Goal: Browse casually: Explore the website without a specific task or goal

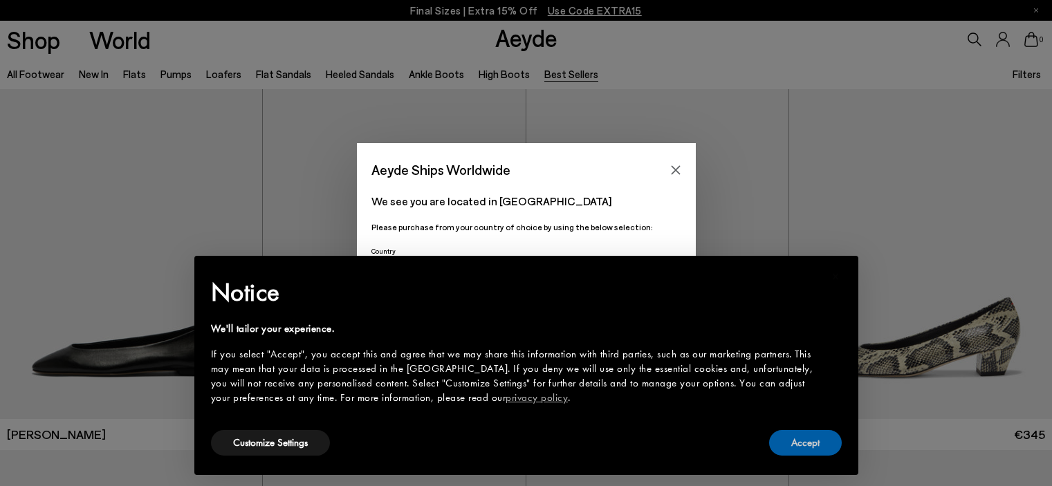
click at [810, 445] on button "Accept" at bounding box center [805, 443] width 73 height 26
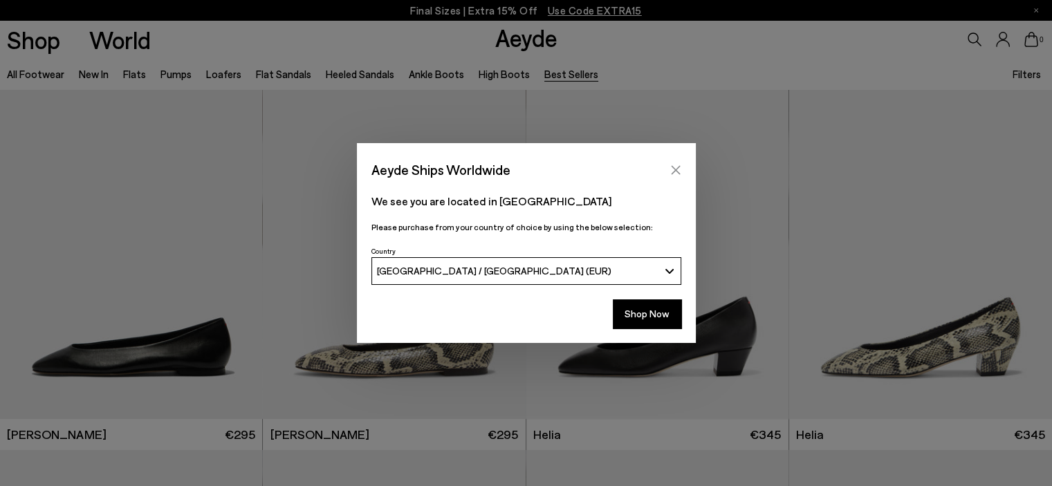
click at [672, 167] on icon "Close" at bounding box center [675, 169] width 9 height 9
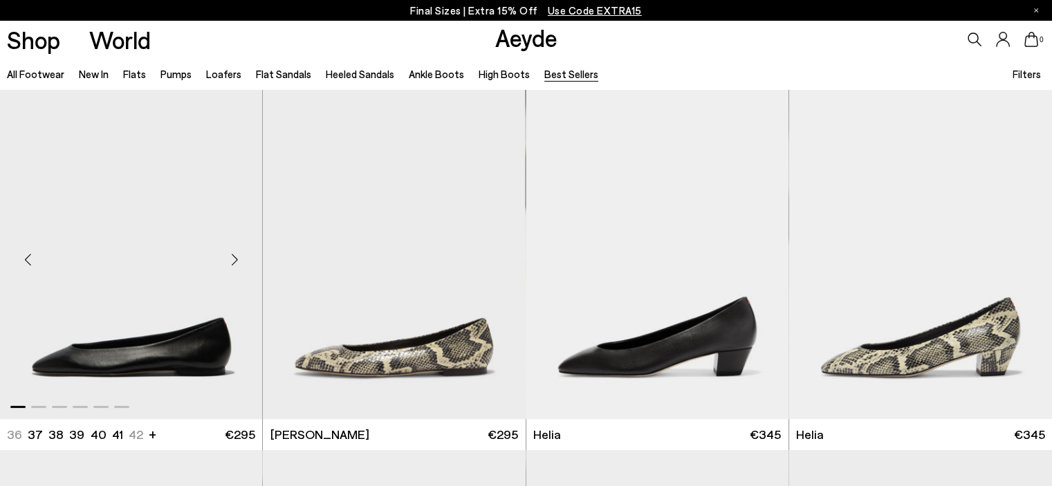
click at [242, 259] on div "Next slide" at bounding box center [234, 259] width 41 height 41
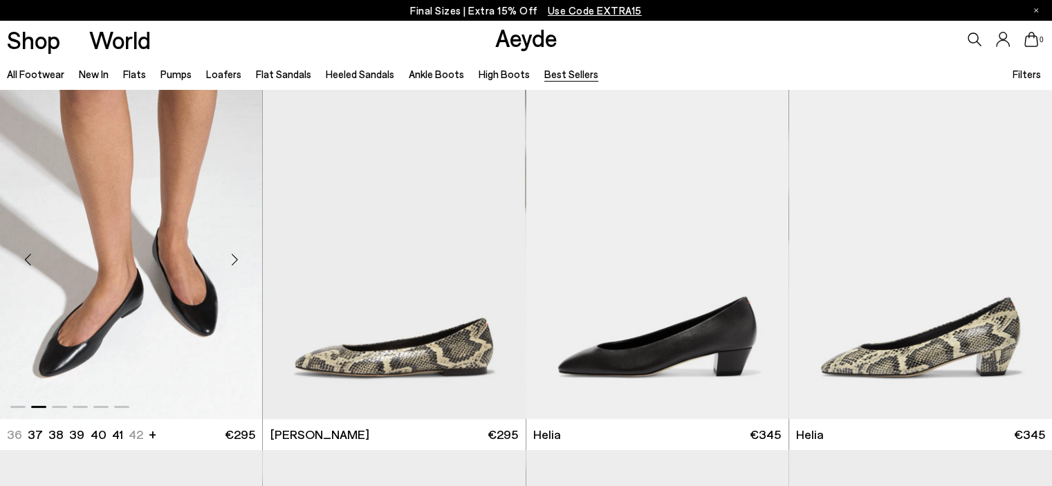
click at [242, 259] on div "Next slide" at bounding box center [234, 259] width 41 height 41
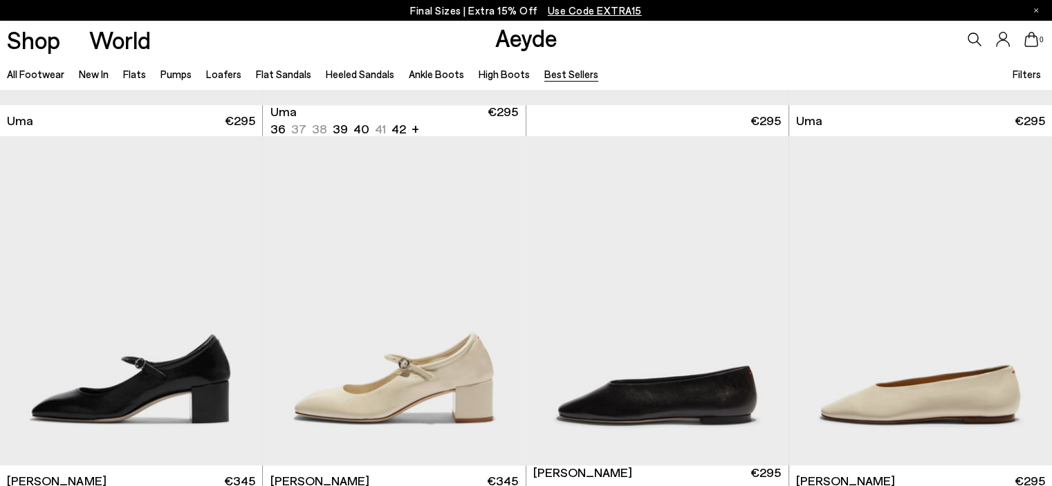
scroll to position [1037, 0]
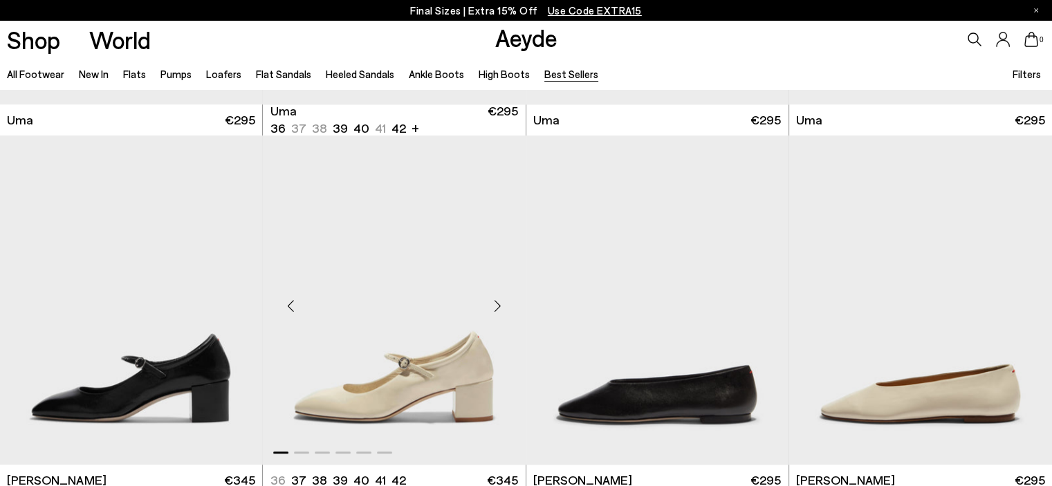
click at [500, 302] on div "Next slide" at bounding box center [497, 305] width 41 height 41
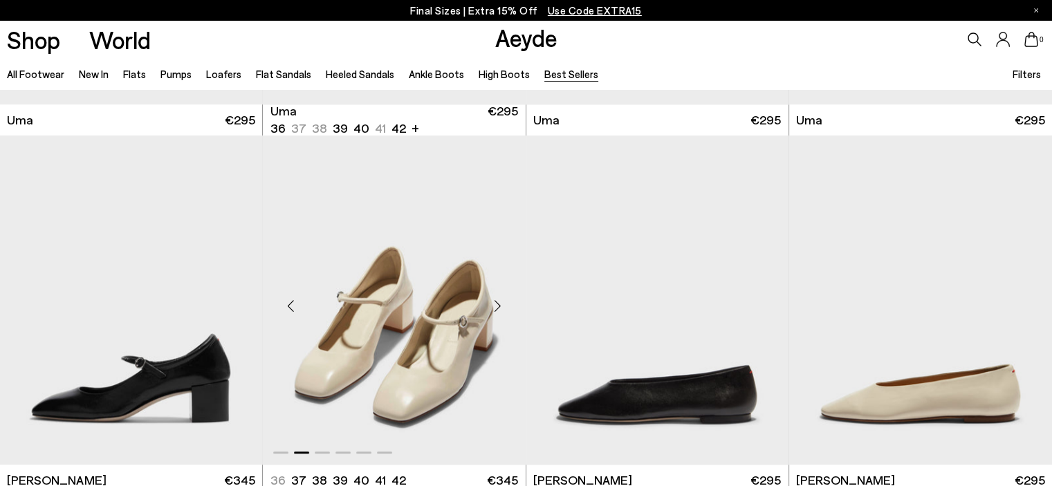
click at [499, 302] on div "Next slide" at bounding box center [497, 305] width 41 height 41
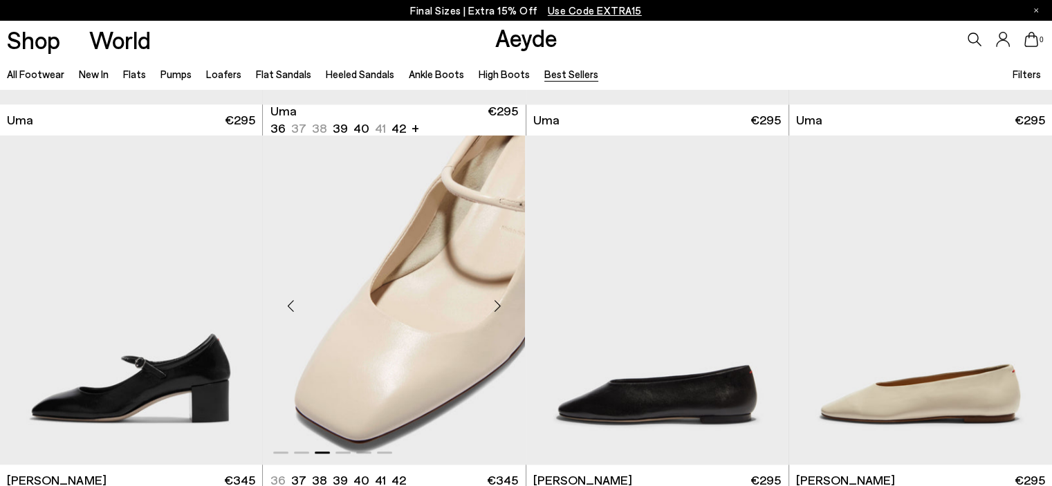
click at [499, 302] on div "Next slide" at bounding box center [497, 305] width 41 height 41
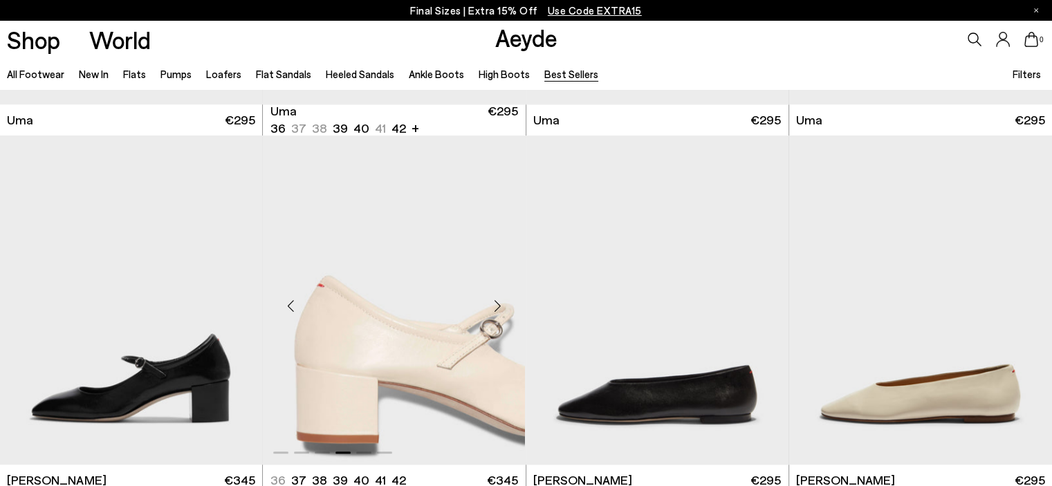
click at [499, 302] on div "Next slide" at bounding box center [497, 305] width 41 height 41
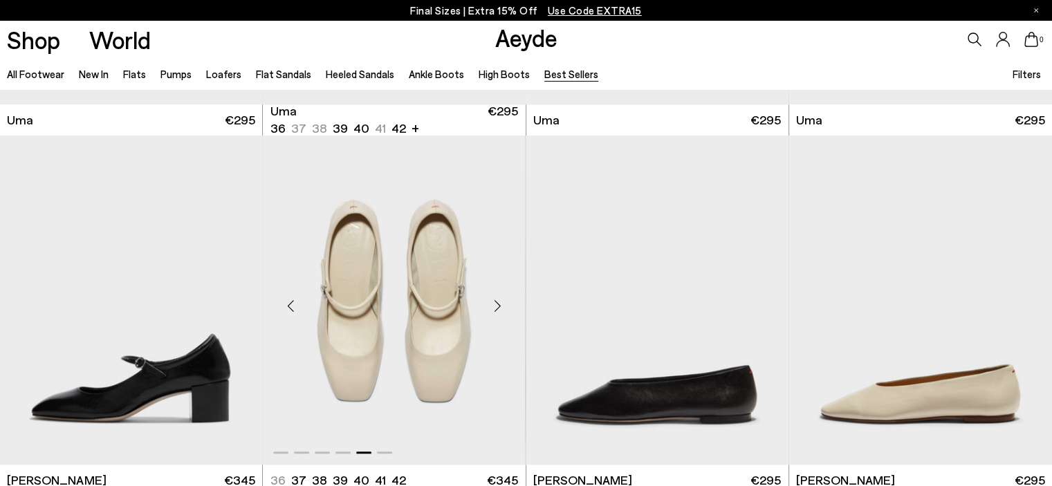
click at [499, 302] on div "Next slide" at bounding box center [497, 305] width 41 height 41
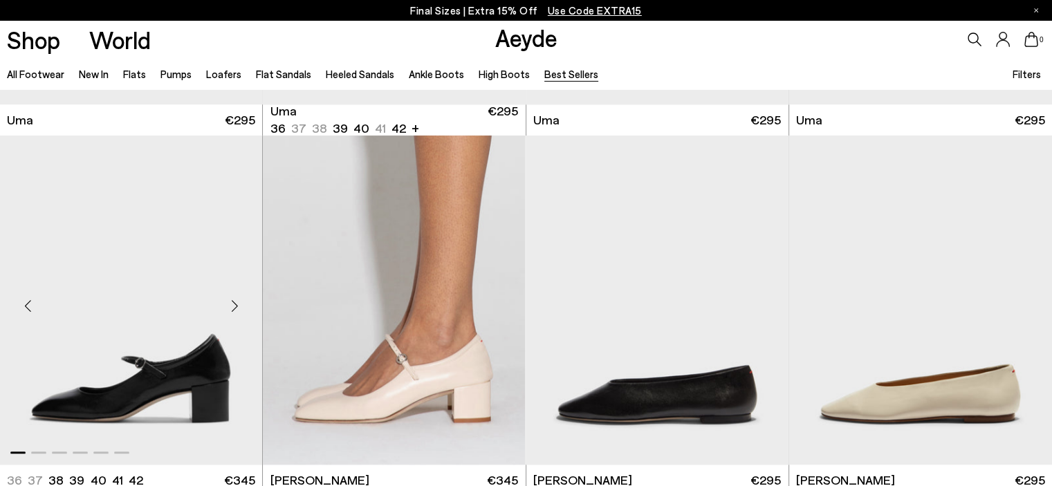
click at [238, 304] on div "Next slide" at bounding box center [234, 305] width 41 height 41
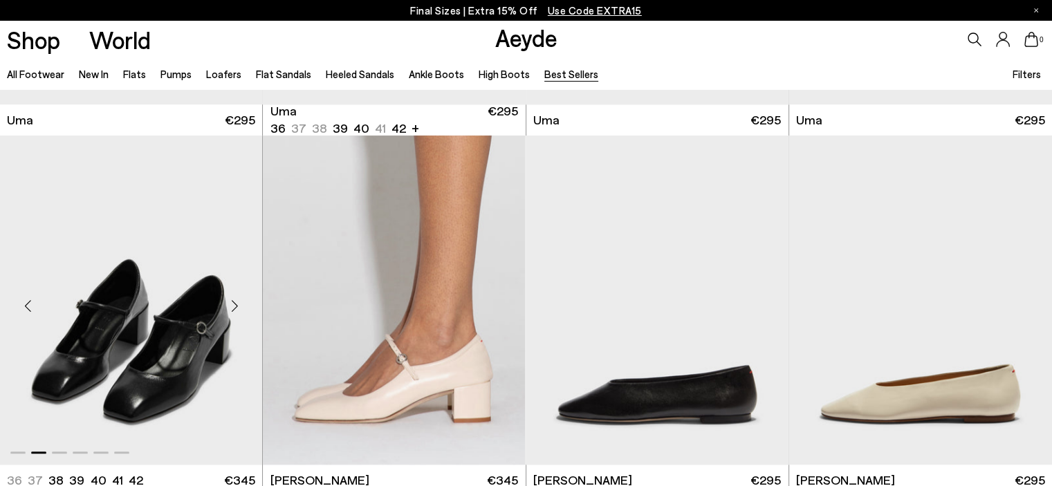
click at [238, 304] on div "Next slide" at bounding box center [234, 305] width 41 height 41
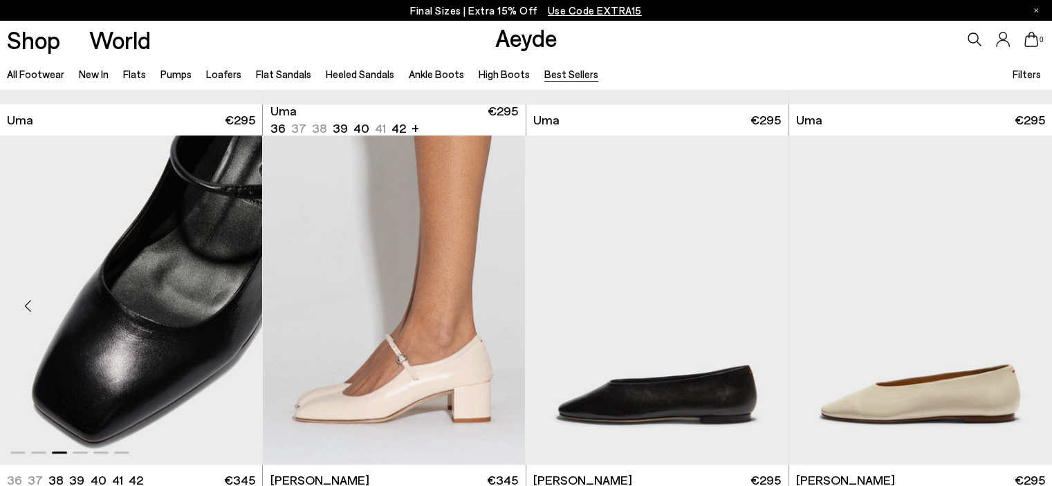
click at [238, 304] on div "Next slide" at bounding box center [234, 305] width 41 height 41
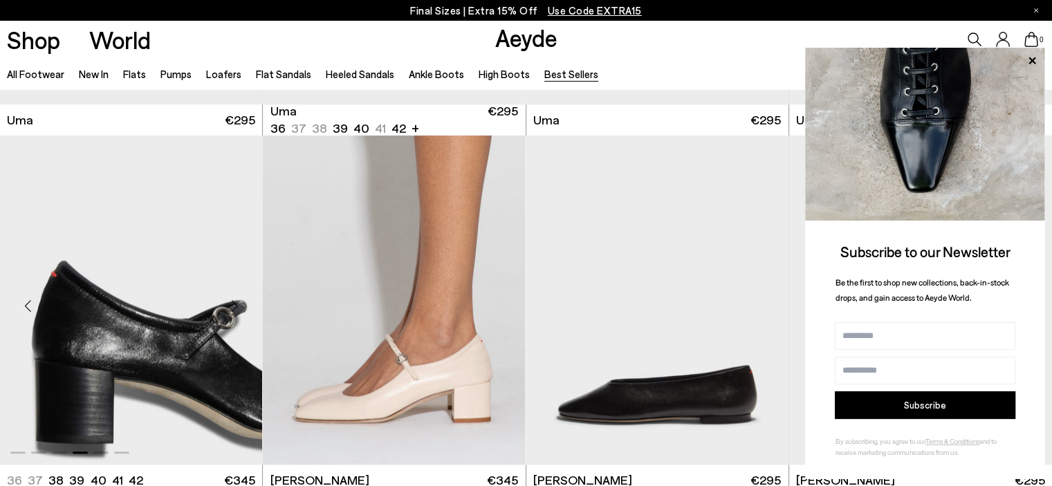
click at [238, 304] on div "Next slide" at bounding box center [234, 305] width 41 height 41
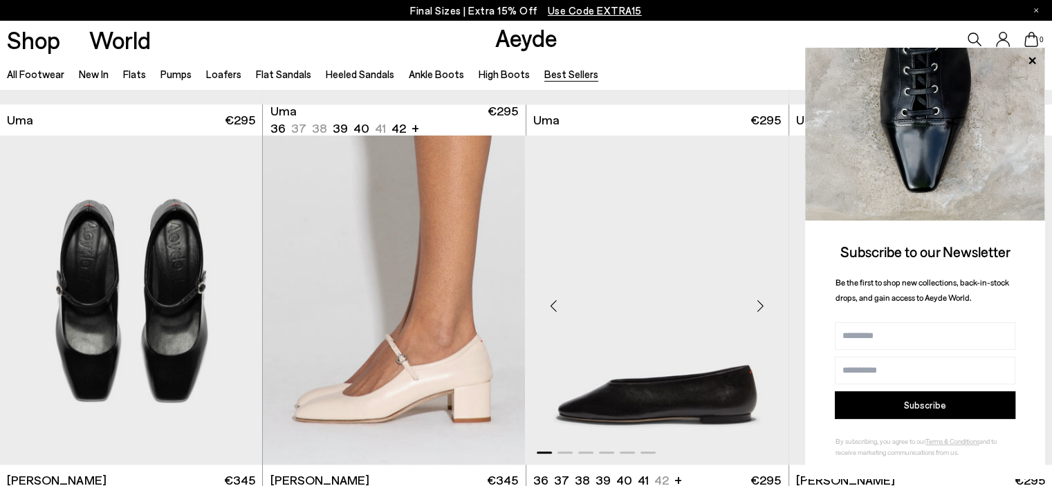
click at [765, 298] on div "Next slide" at bounding box center [760, 305] width 41 height 41
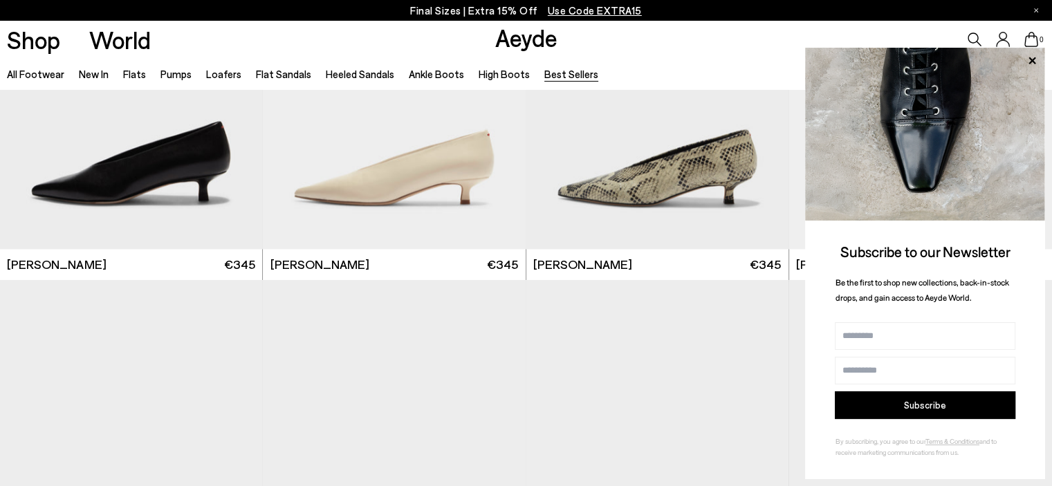
scroll to position [2972, 0]
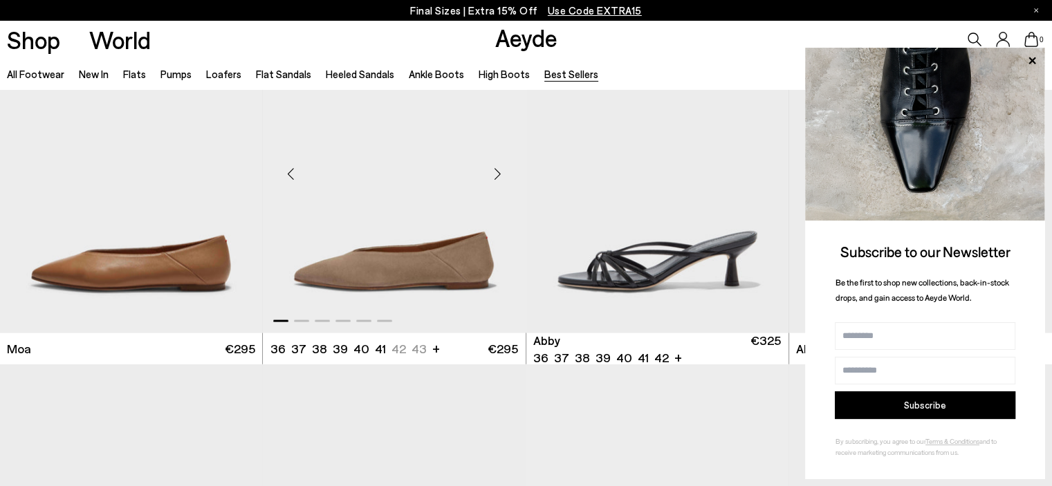
click at [496, 174] on div "Next slide" at bounding box center [497, 174] width 41 height 41
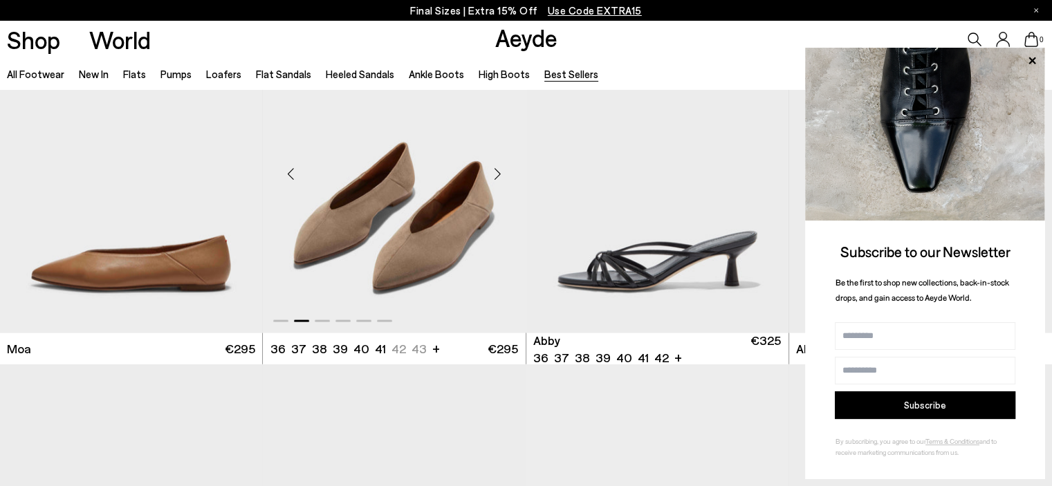
click at [496, 174] on div "Next slide" at bounding box center [497, 174] width 41 height 41
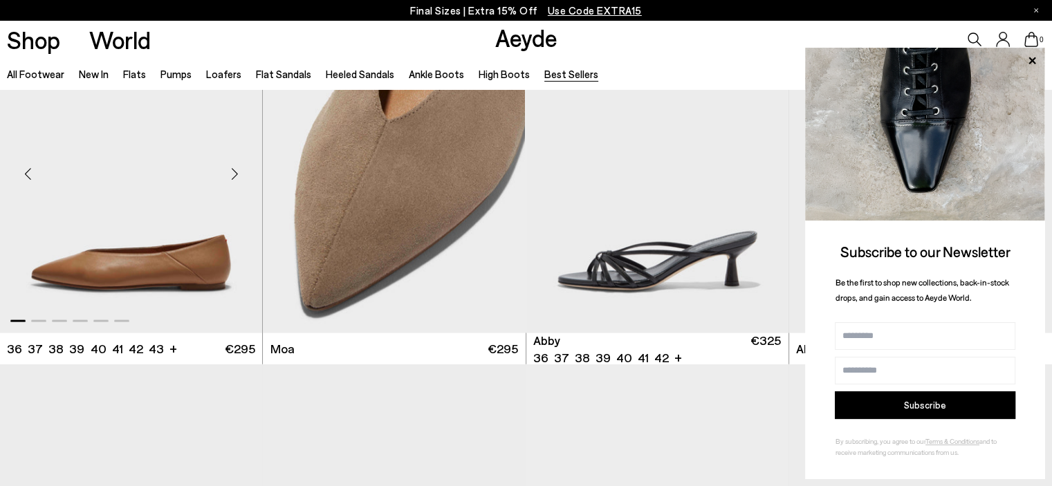
click at [236, 176] on div "Next slide" at bounding box center [234, 174] width 41 height 41
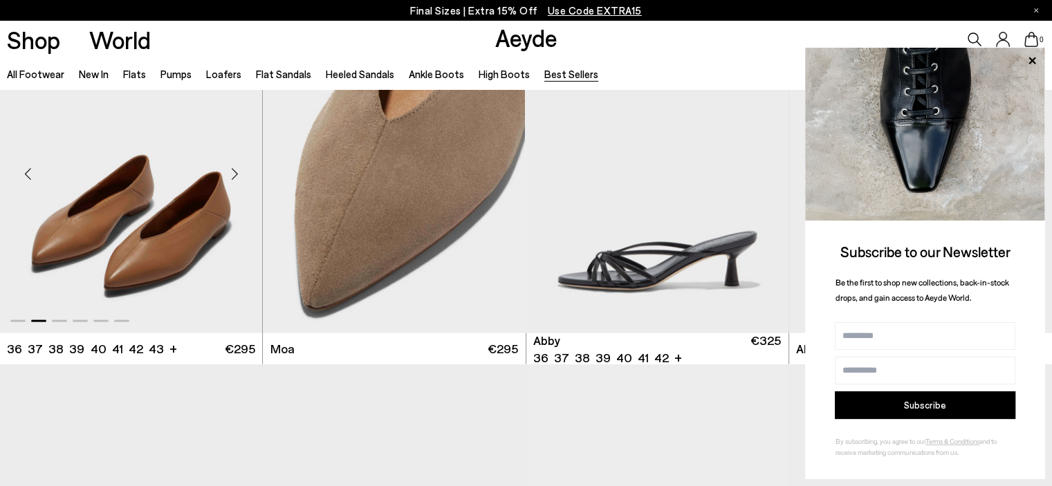
click at [236, 176] on div "Next slide" at bounding box center [234, 174] width 41 height 41
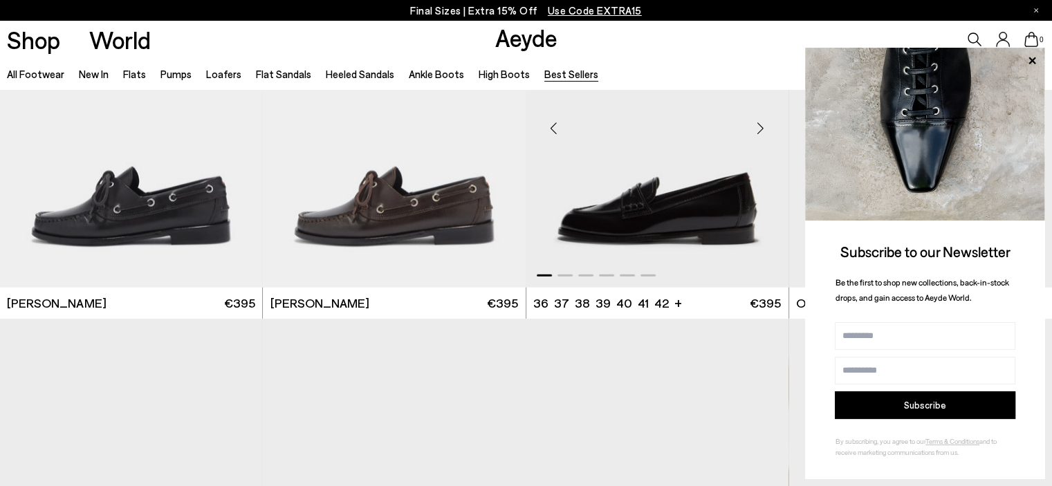
scroll to position [3734, 0]
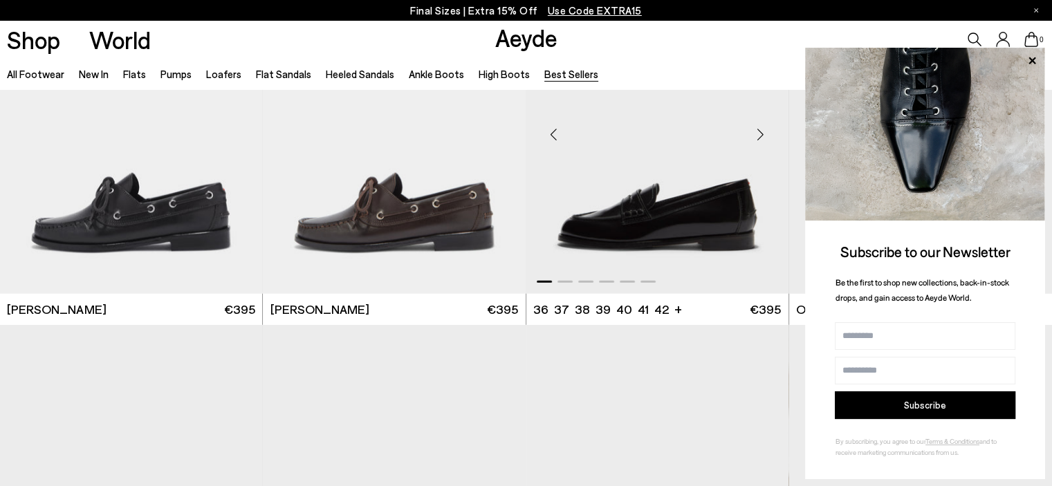
click at [758, 129] on div "Next slide" at bounding box center [760, 134] width 41 height 41
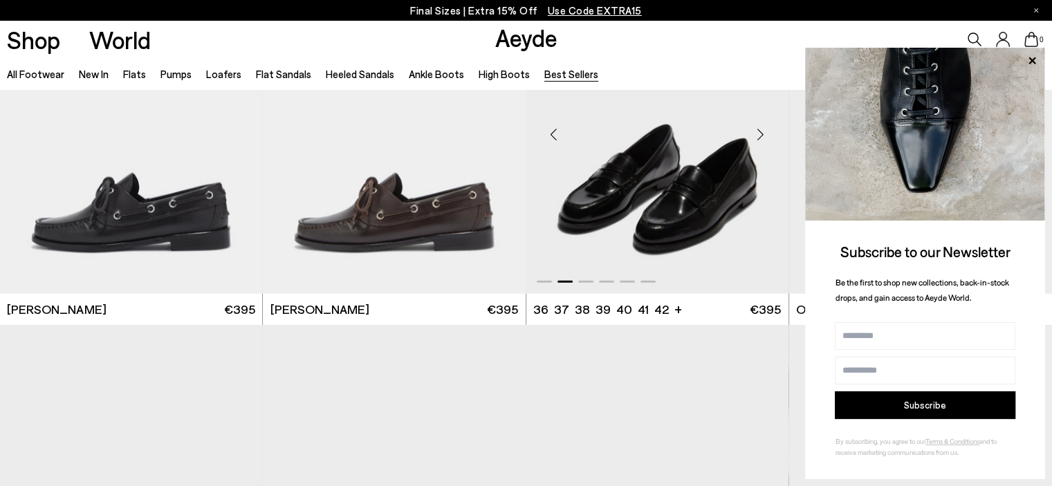
click at [758, 129] on div "Next slide" at bounding box center [760, 134] width 41 height 41
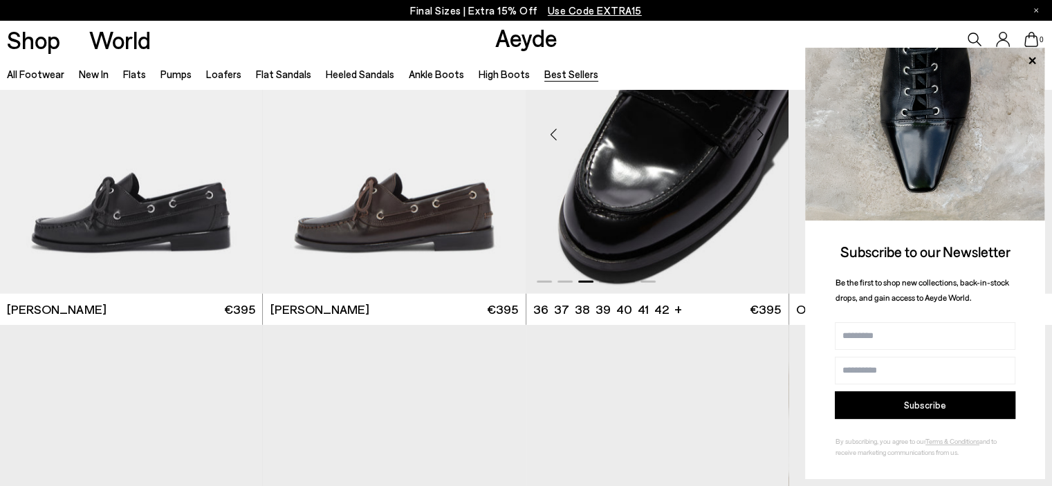
click at [758, 129] on div "Next slide" at bounding box center [760, 134] width 41 height 41
